Goal: Use online tool/utility: Utilize a website feature to perform a specific function

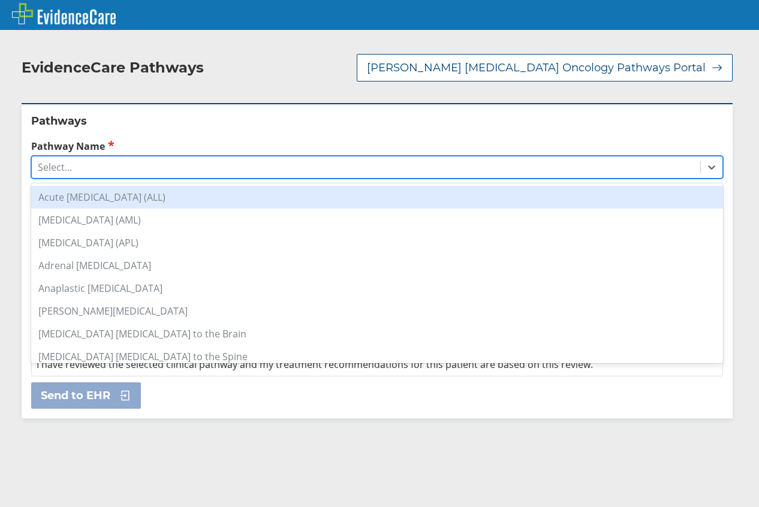
click at [98, 171] on div "Select..." at bounding box center [366, 167] width 668 height 20
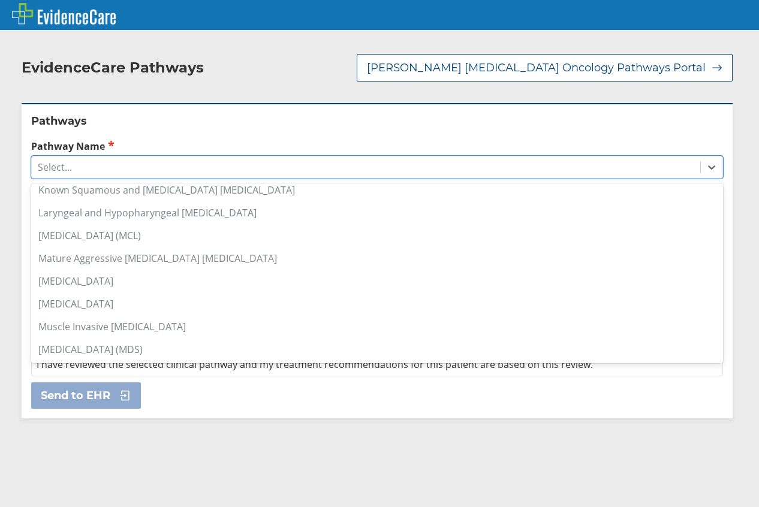
scroll to position [659, 0]
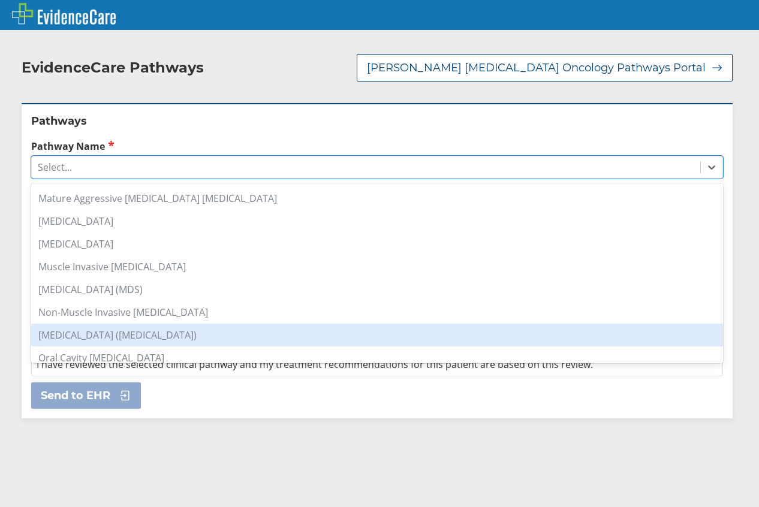
click at [226, 337] on div "[MEDICAL_DATA] ([MEDICAL_DATA])" at bounding box center [377, 335] width 692 height 23
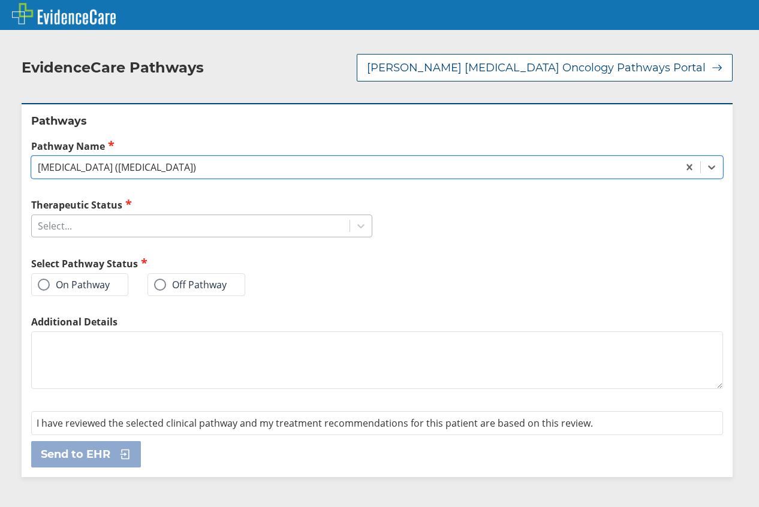
click at [146, 227] on div "Select..." at bounding box center [191, 226] width 318 height 20
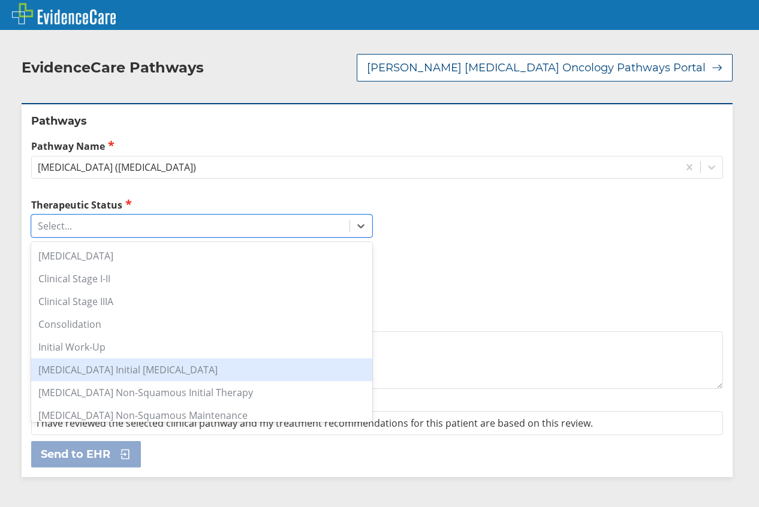
click at [216, 371] on div "[MEDICAL_DATA] Initial [MEDICAL_DATA]" at bounding box center [201, 369] width 341 height 23
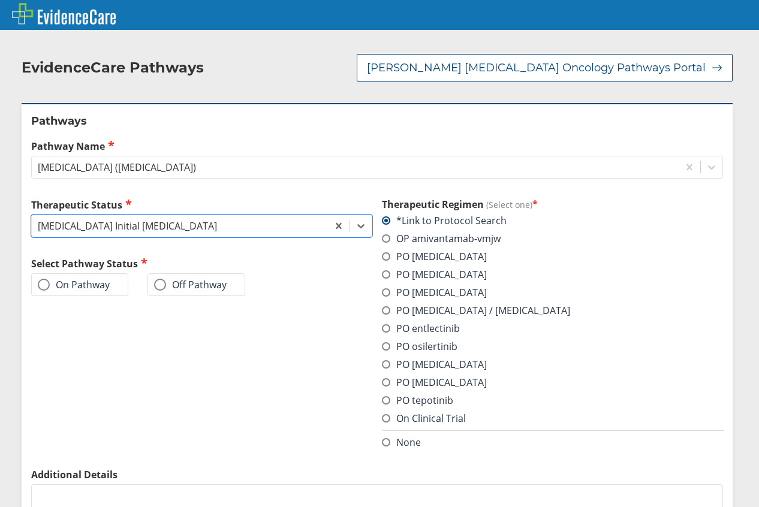
click at [382, 346] on span at bounding box center [386, 346] width 8 height 8
click at [0, 0] on input "PO osilertinib" at bounding box center [0, 0] width 0 height 0
click at [50, 284] on label "On Pathway" at bounding box center [74, 285] width 72 height 12
click at [0, 0] on input "On Pathway" at bounding box center [0, 0] width 0 height 0
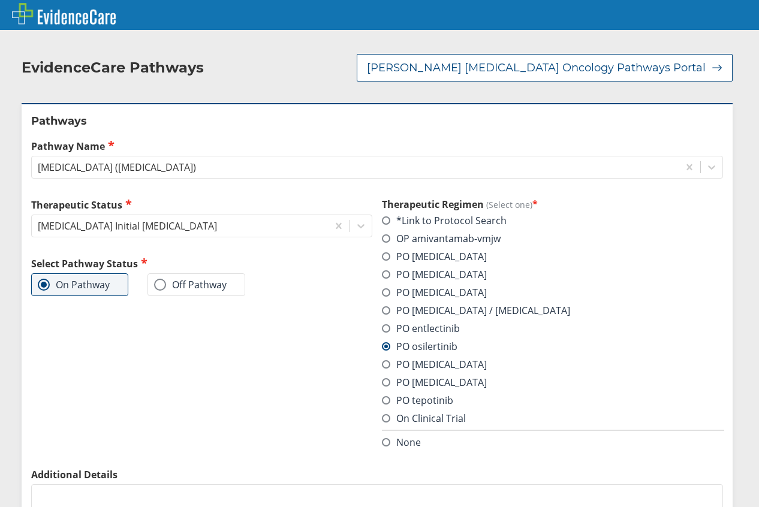
click at [575, 254] on div "PO [MEDICAL_DATA]" at bounding box center [552, 256] width 341 height 13
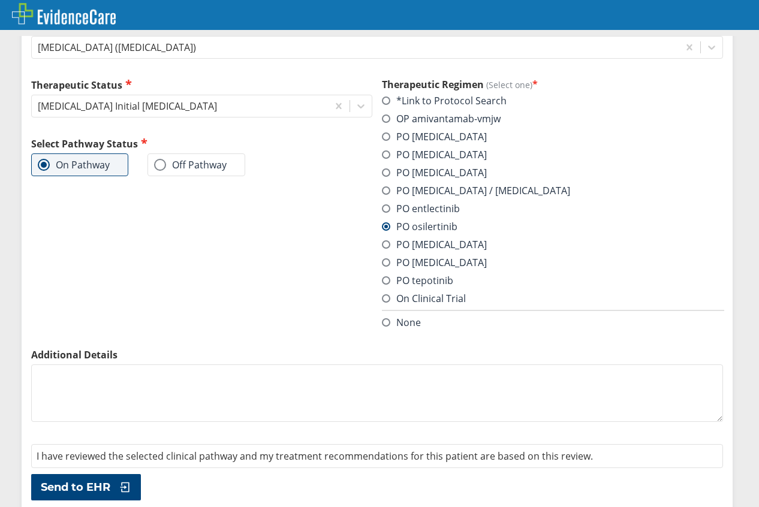
scroll to position [128, 0]
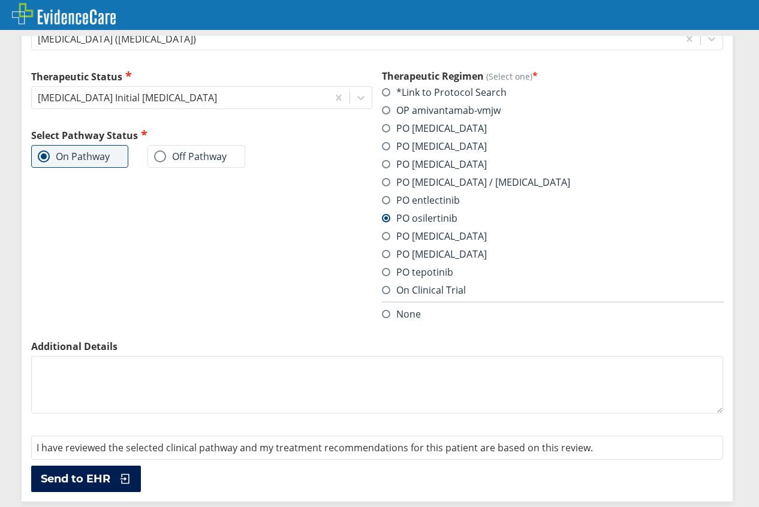
click at [88, 472] on span "Send to EHR" at bounding box center [76, 479] width 70 height 14
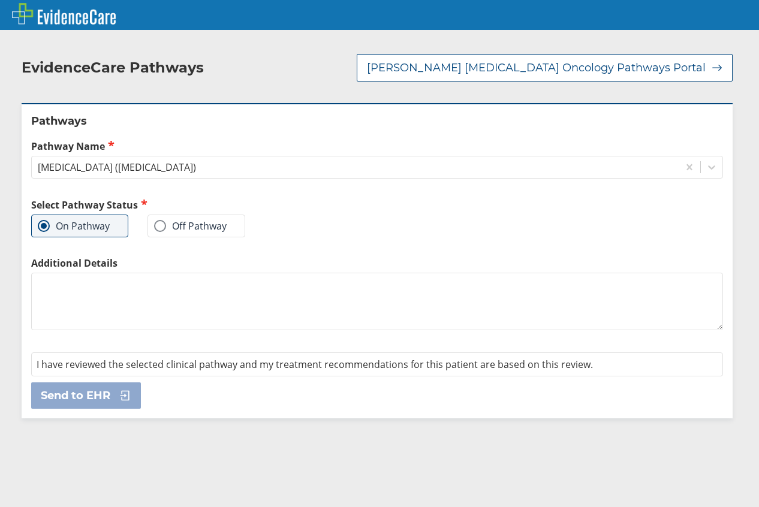
scroll to position [0, 0]
